Goal: Task Accomplishment & Management: Manage account settings

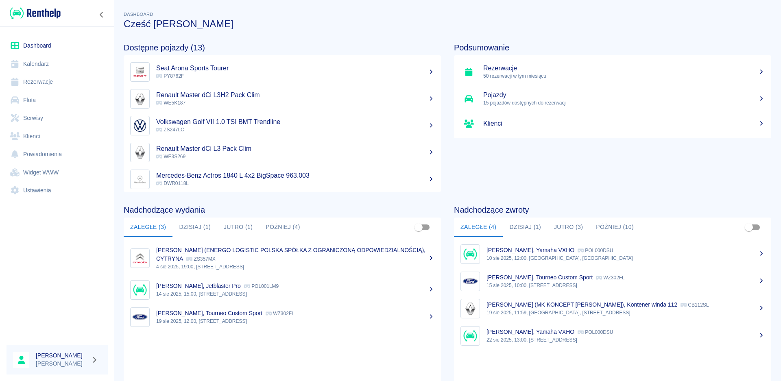
click at [531, 229] on button "Dzisiaj (1)" at bounding box center [525, 228] width 45 height 20
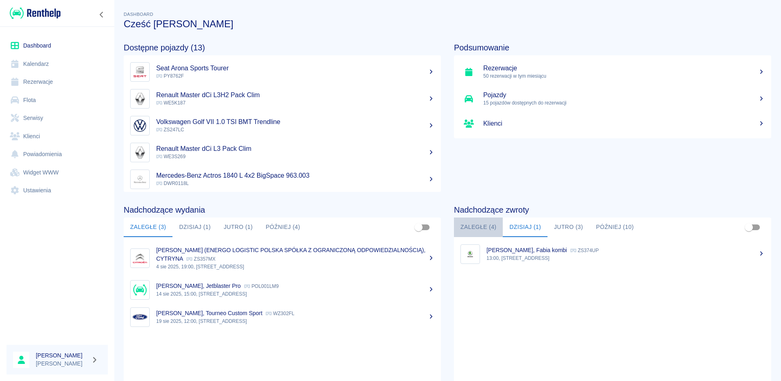
click at [470, 226] on button "Zaległe (4)" at bounding box center [478, 228] width 49 height 20
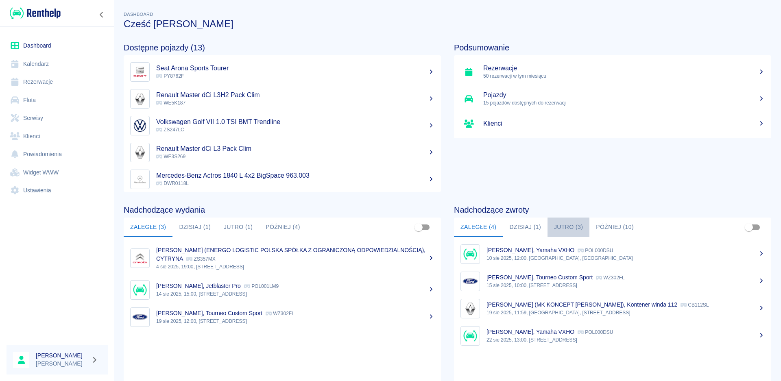
drag, startPoint x: 558, startPoint y: 225, endPoint x: 553, endPoint y: 237, distance: 12.6
click at [557, 228] on button "Jutro (3)" at bounding box center [569, 228] width 42 height 20
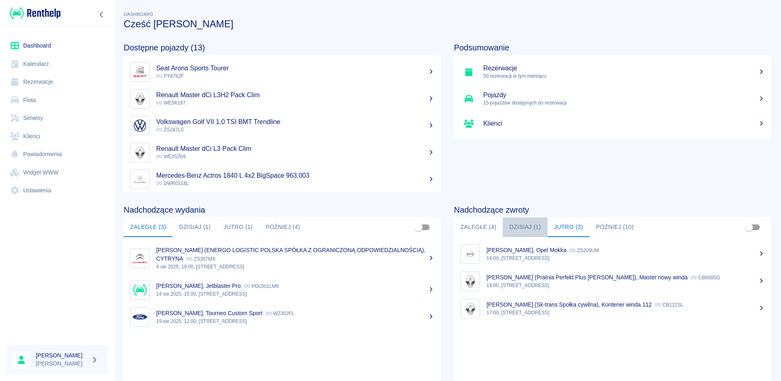
click at [519, 228] on button "Dzisiaj (1)" at bounding box center [525, 228] width 45 height 20
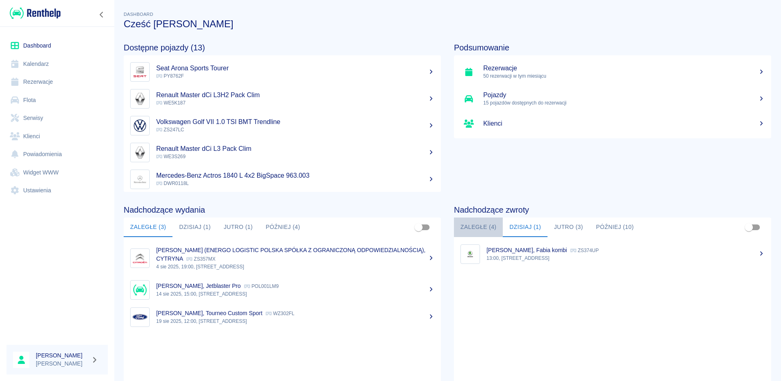
click at [481, 226] on button "Zaległe (4)" at bounding box center [478, 228] width 49 height 20
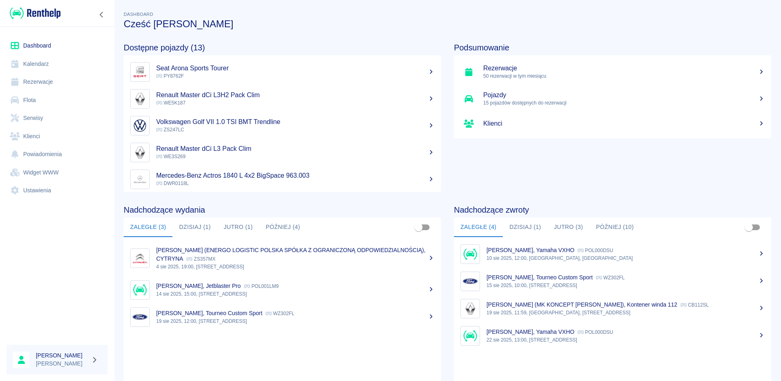
click at [522, 230] on button "Dzisiaj (1)" at bounding box center [525, 228] width 45 height 20
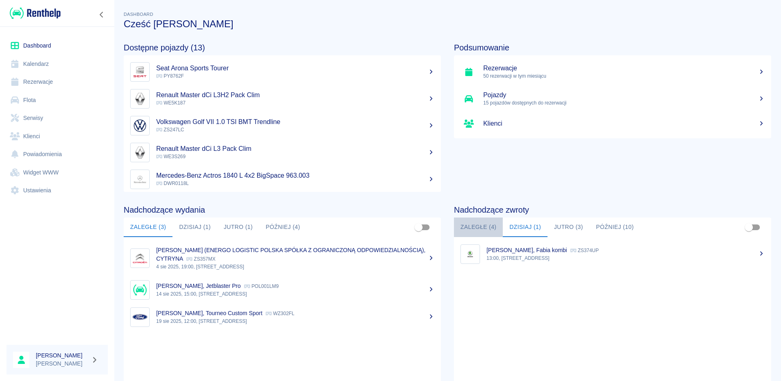
click at [474, 230] on button "Zaległe (4)" at bounding box center [478, 228] width 49 height 20
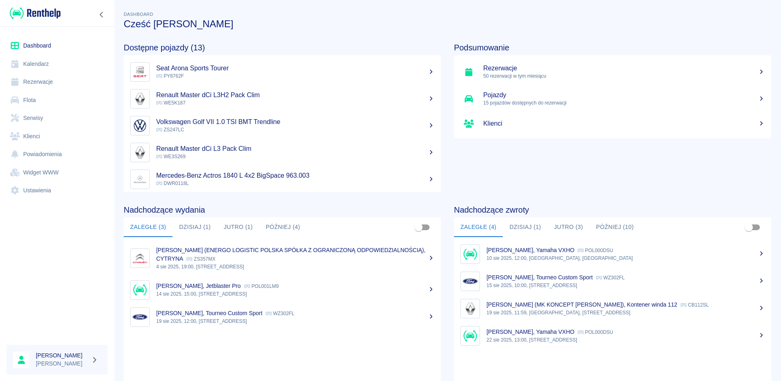
click at [505, 70] on h5 "Rezerwacje" at bounding box center [624, 68] width 282 height 8
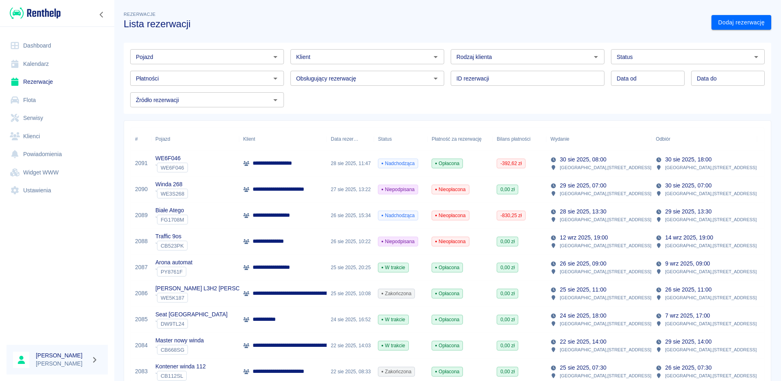
click at [150, 162] on div "2091" at bounding box center [141, 164] width 20 height 26
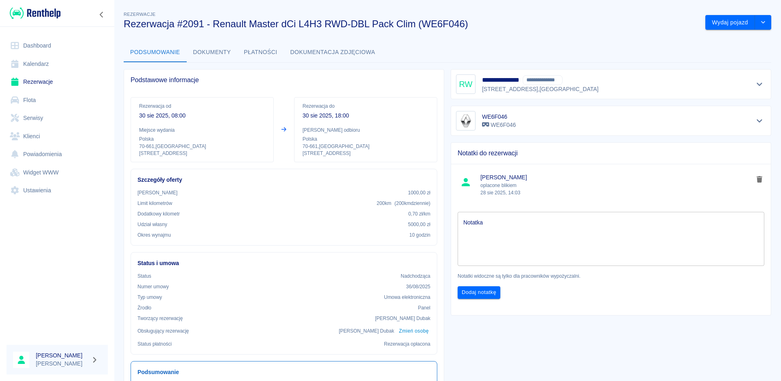
click at [262, 50] on button "Płatności" at bounding box center [261, 53] width 46 height 20
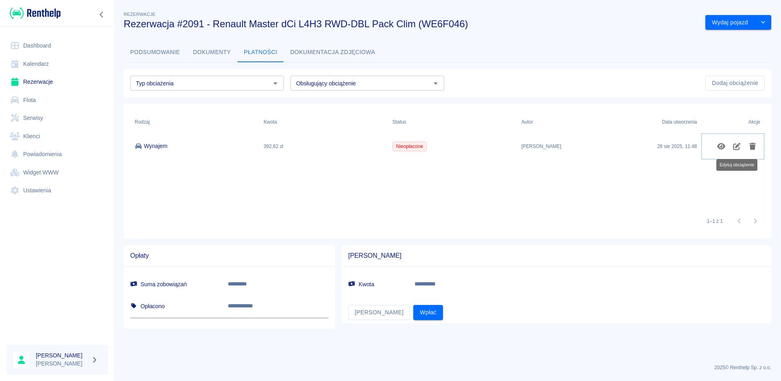
click at [737, 145] on icon "Edytuj obciążenie" at bounding box center [736, 146] width 7 height 7
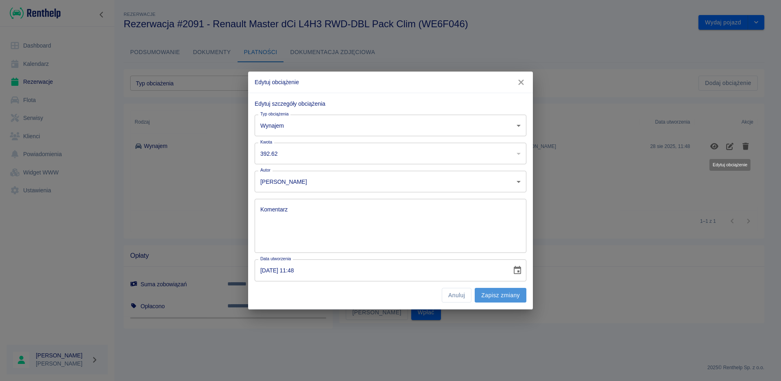
click at [488, 296] on button "Zapisz zmiany" at bounding box center [501, 295] width 52 height 15
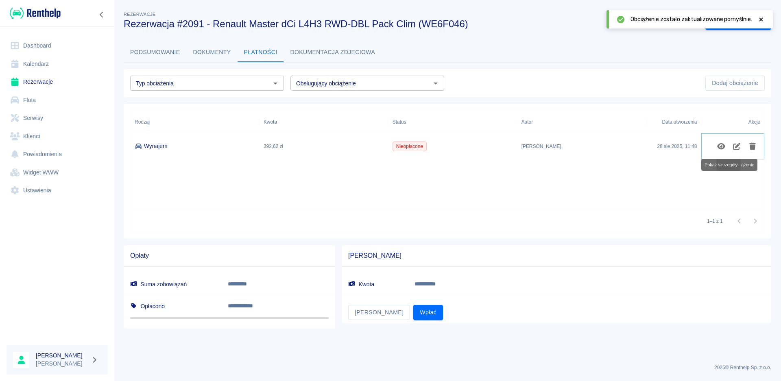
click at [721, 146] on icon "Pokaż szczegóły" at bounding box center [721, 146] width 8 height 7
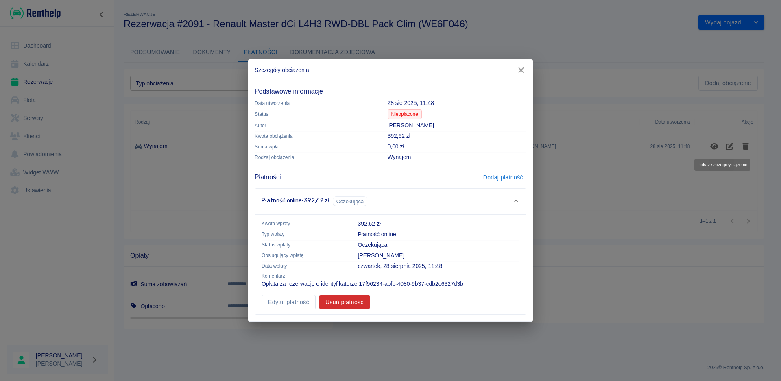
click at [515, 199] on icon at bounding box center [516, 202] width 7 height 6
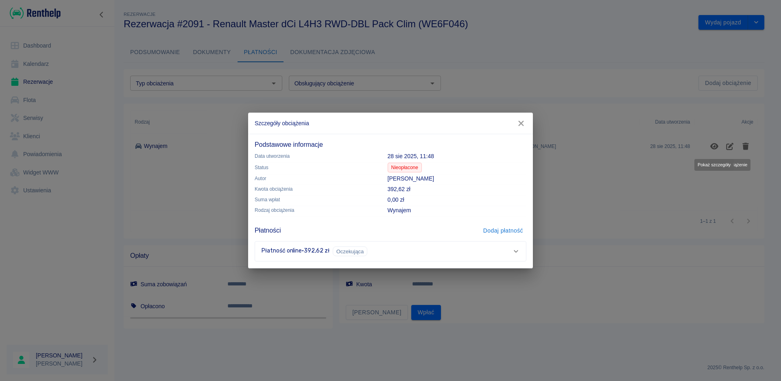
click at [516, 250] on icon at bounding box center [516, 252] width 7 height 6
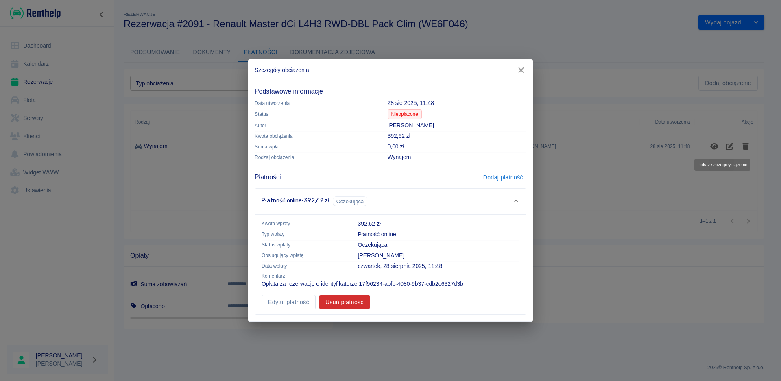
click at [508, 176] on button "Dodaj płatność" at bounding box center [503, 177] width 46 height 15
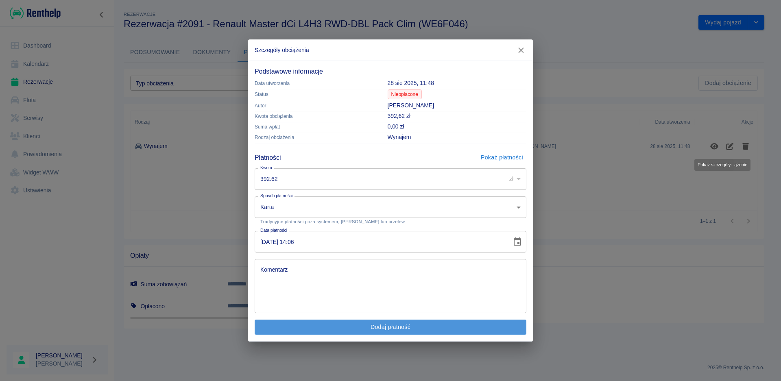
click at [385, 328] on button "Dodaj płatność" at bounding box center [391, 327] width 272 height 15
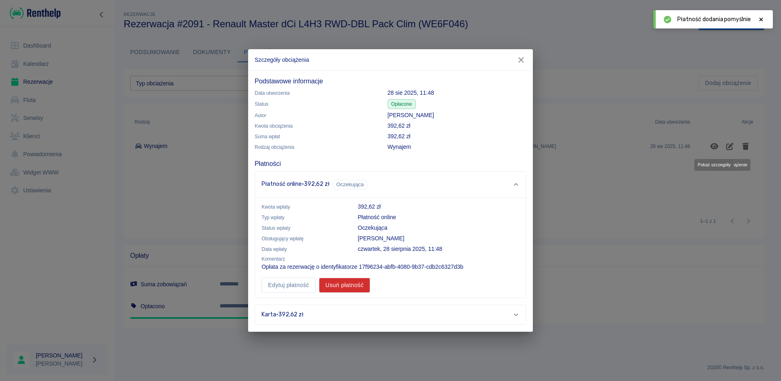
click at [518, 314] on icon at bounding box center [516, 315] width 4 height 2
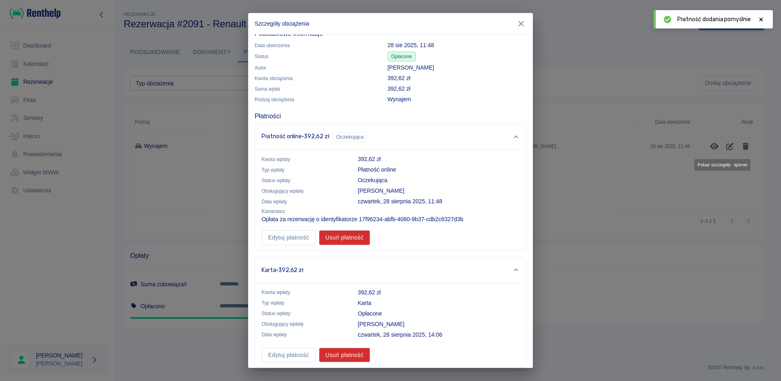
scroll to position [18, 0]
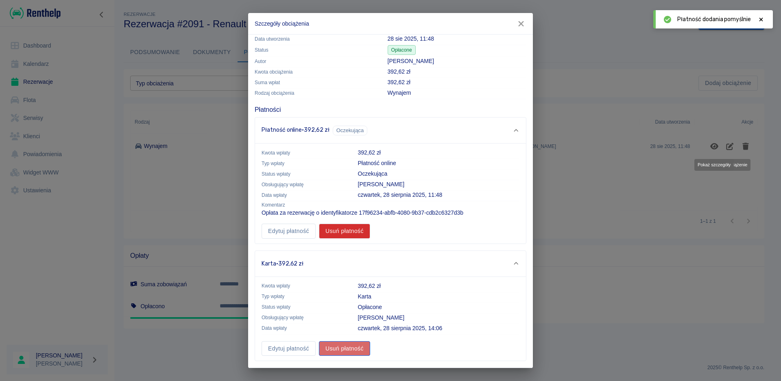
click at [354, 349] on button "Usuń płatność" at bounding box center [344, 348] width 51 height 15
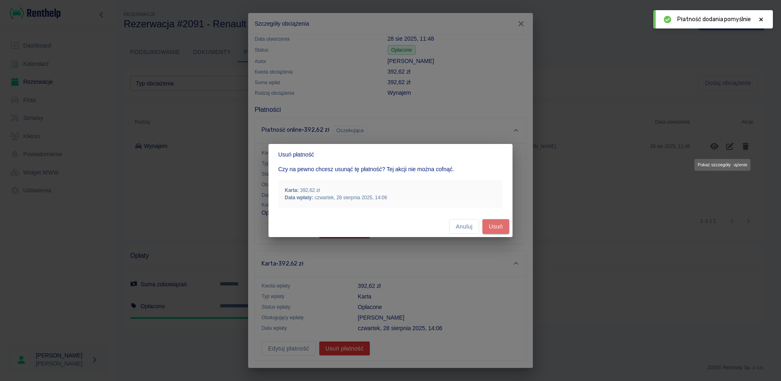
drag, startPoint x: 497, startPoint y: 225, endPoint x: 495, endPoint y: 232, distance: 6.4
click at [496, 226] on button "Usuń" at bounding box center [496, 226] width 27 height 15
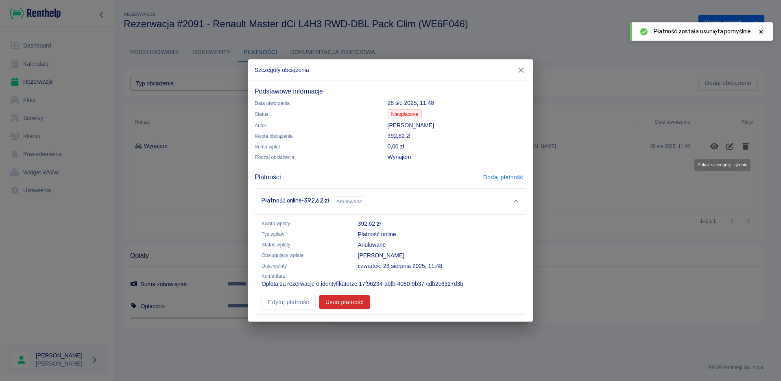
scroll to position [0, 0]
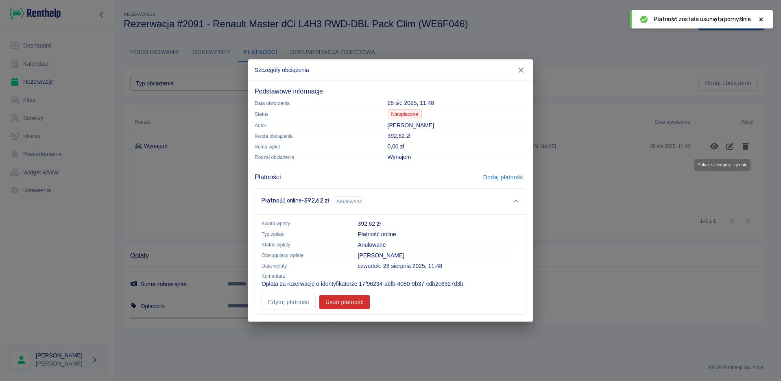
click at [517, 200] on icon at bounding box center [516, 202] width 7 height 6
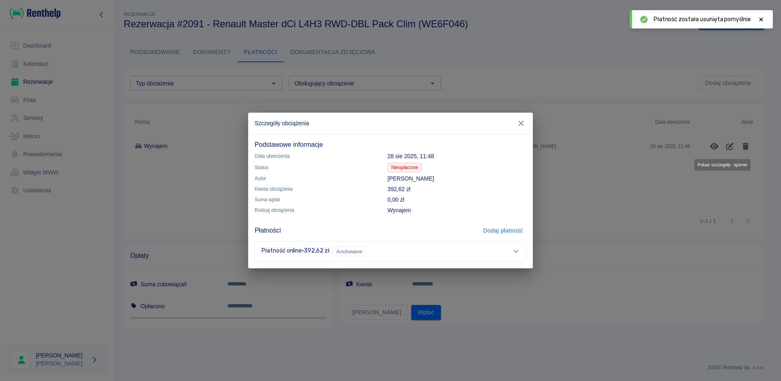
click at [513, 254] on icon at bounding box center [516, 252] width 7 height 6
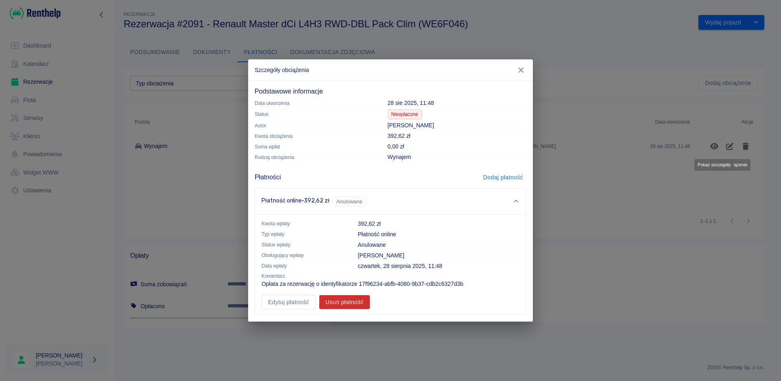
click at [518, 69] on icon "button" at bounding box center [521, 70] width 11 height 9
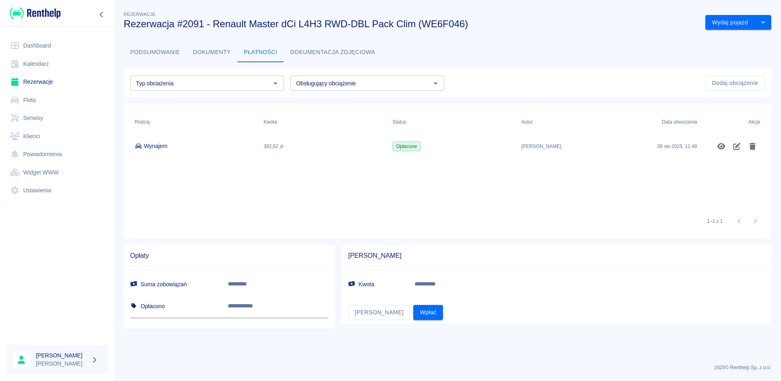
click at [35, 45] on link "Dashboard" at bounding box center [57, 46] width 101 height 18
